Goal: Task Accomplishment & Management: Use online tool/utility

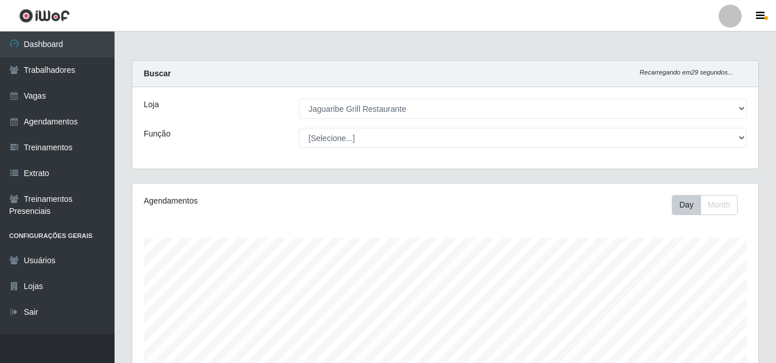
select select "311"
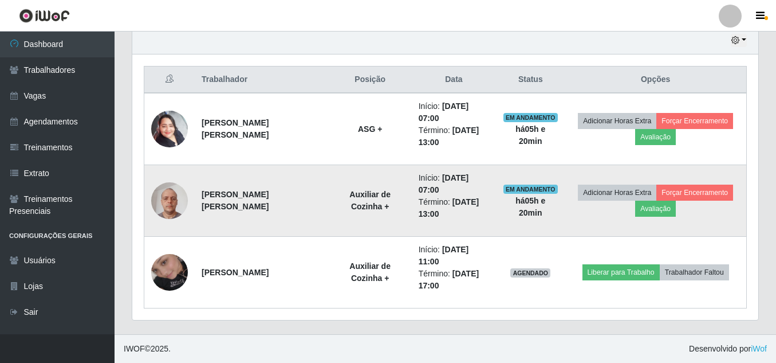
scroll to position [238, 626]
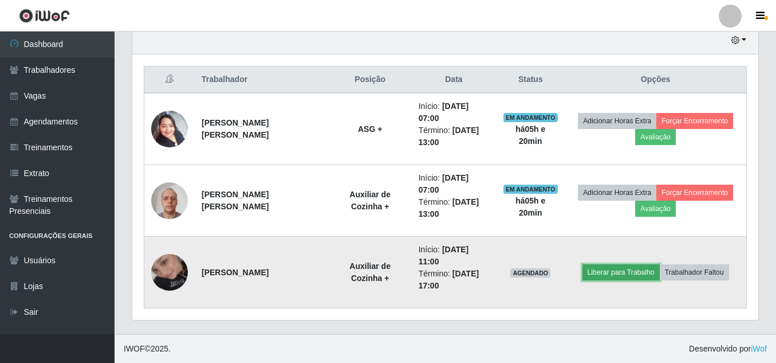
click at [610, 272] on button "Liberar para Trabalho" at bounding box center [620, 272] width 77 height 16
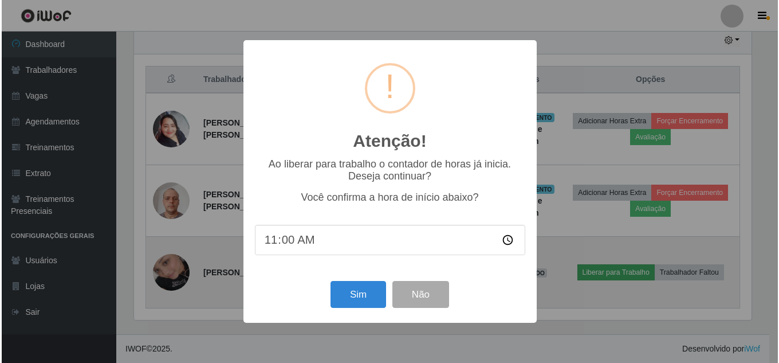
scroll to position [238, 620]
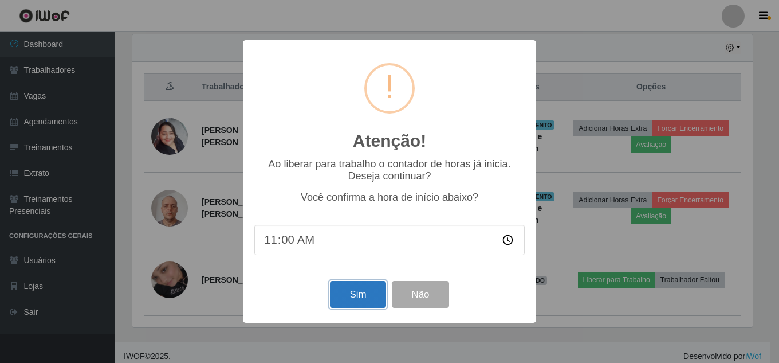
click at [379, 295] on button "Sim" at bounding box center [358, 294] width 56 height 27
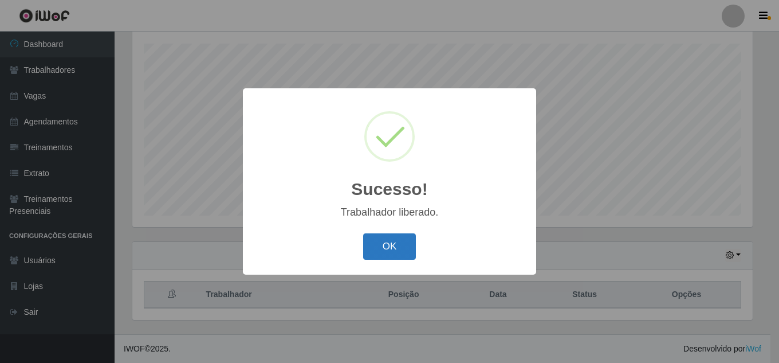
click at [397, 249] on button "OK" at bounding box center [389, 246] width 53 height 27
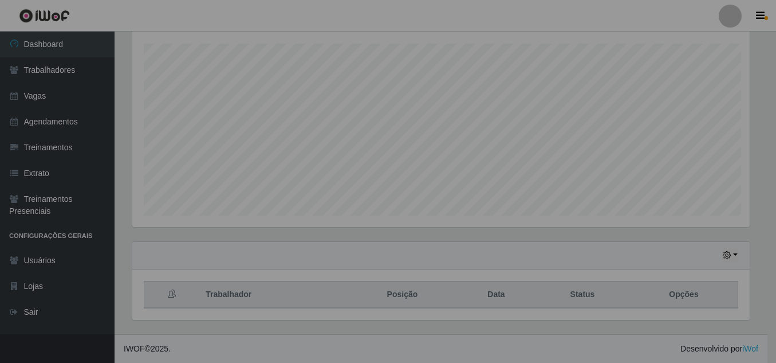
scroll to position [238, 626]
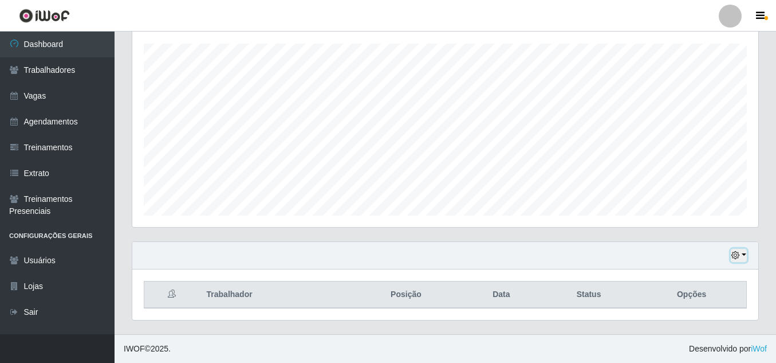
click at [741, 253] on button "button" at bounding box center [739, 255] width 16 height 13
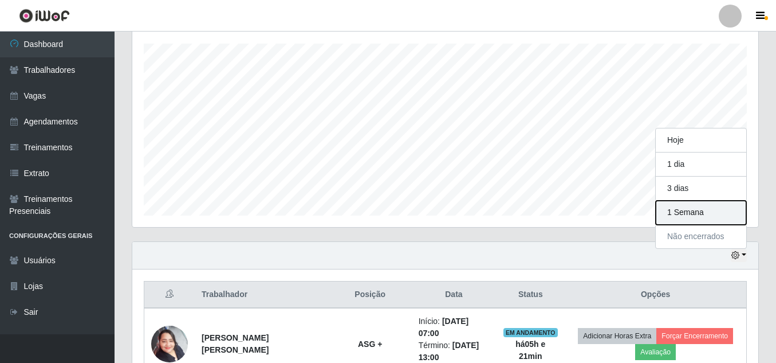
click at [701, 211] on button "1 Semana" at bounding box center [701, 212] width 90 height 24
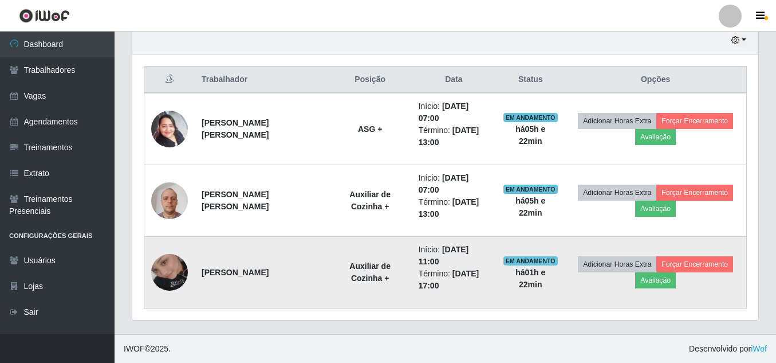
scroll to position [409, 0]
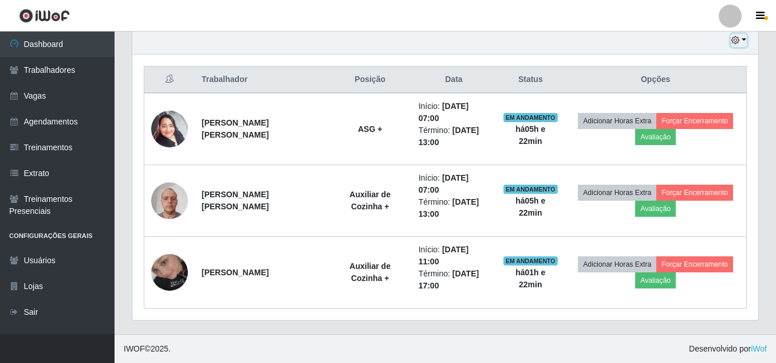
click at [745, 43] on button "button" at bounding box center [739, 40] width 16 height 13
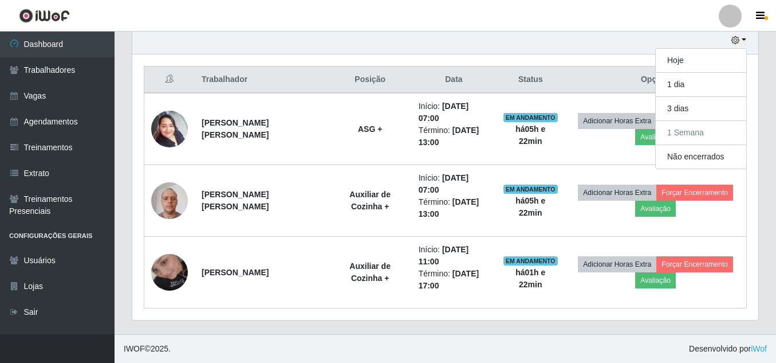
click at [494, 38] on div "Hoje 1 dia 3 dias 1 Semana Não encerrados" at bounding box center [445, 40] width 626 height 27
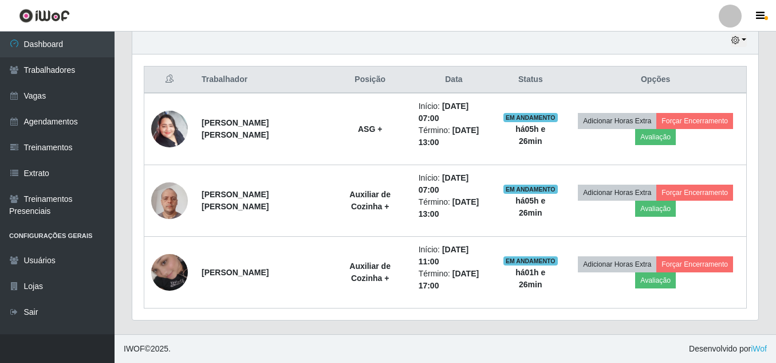
click at [619, 38] on div "Hoje 1 dia 3 dias 1 Semana Não encerrados" at bounding box center [445, 40] width 626 height 27
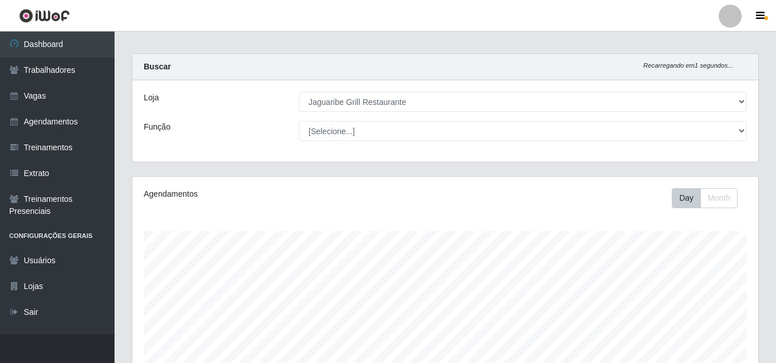
scroll to position [0, 0]
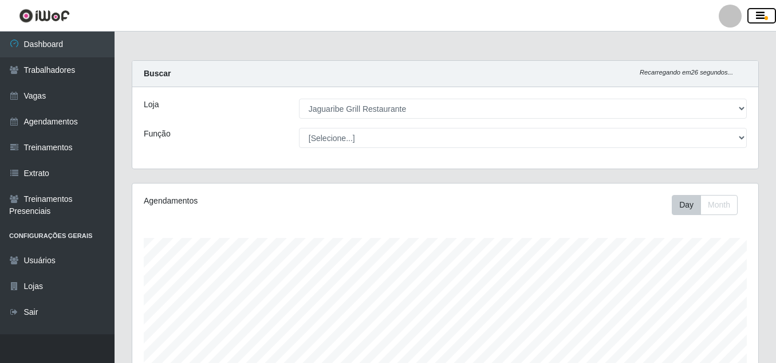
click at [760, 17] on icon "button" at bounding box center [760, 16] width 9 height 10
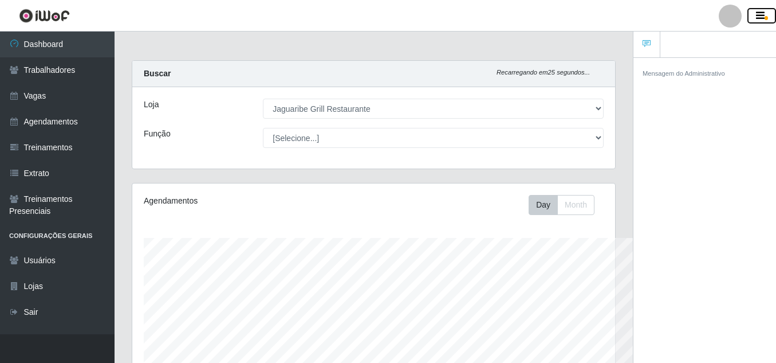
scroll to position [572492, 572247]
click at [762, 15] on icon "button" at bounding box center [760, 16] width 9 height 10
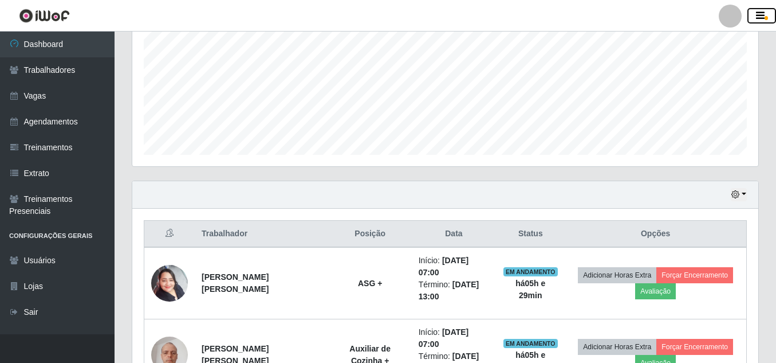
scroll to position [256, 0]
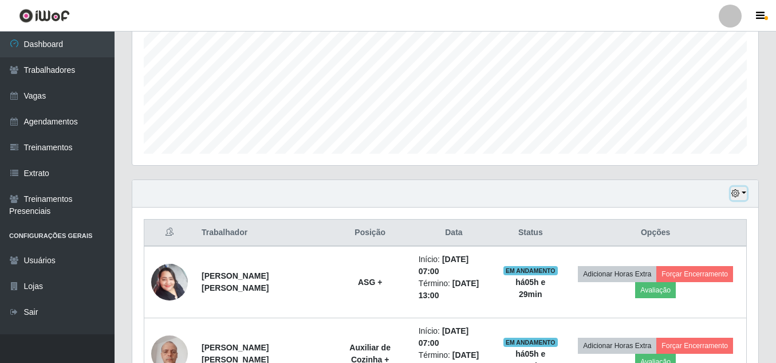
click at [746, 190] on button "button" at bounding box center [739, 193] width 16 height 13
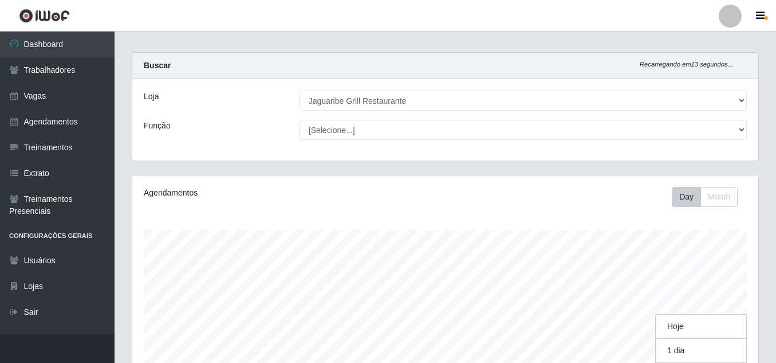
scroll to position [0, 0]
